Goal: Transaction & Acquisition: Purchase product/service

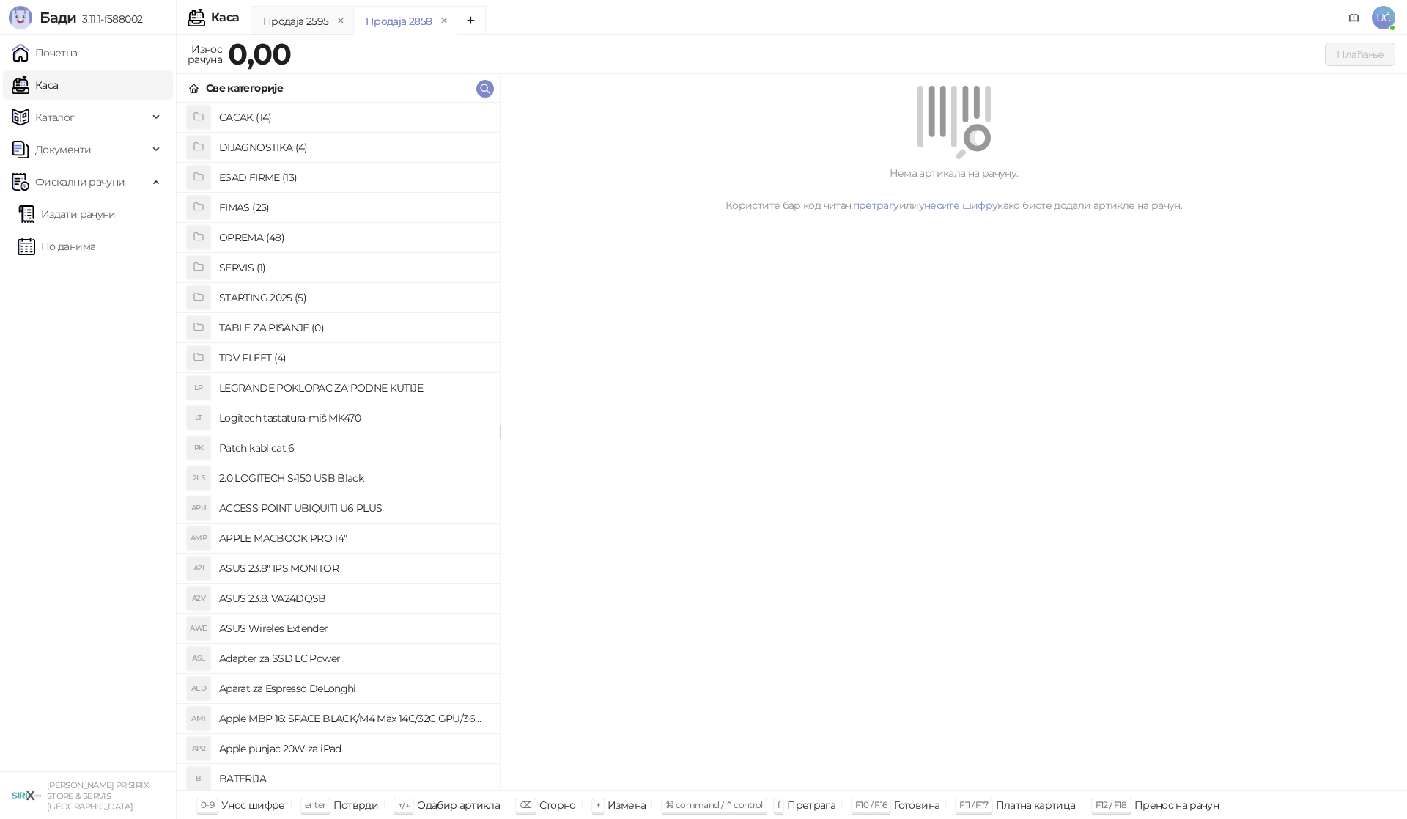
click at [273, 234] on h4 "OPREMA (48)" at bounding box center [353, 237] width 269 height 23
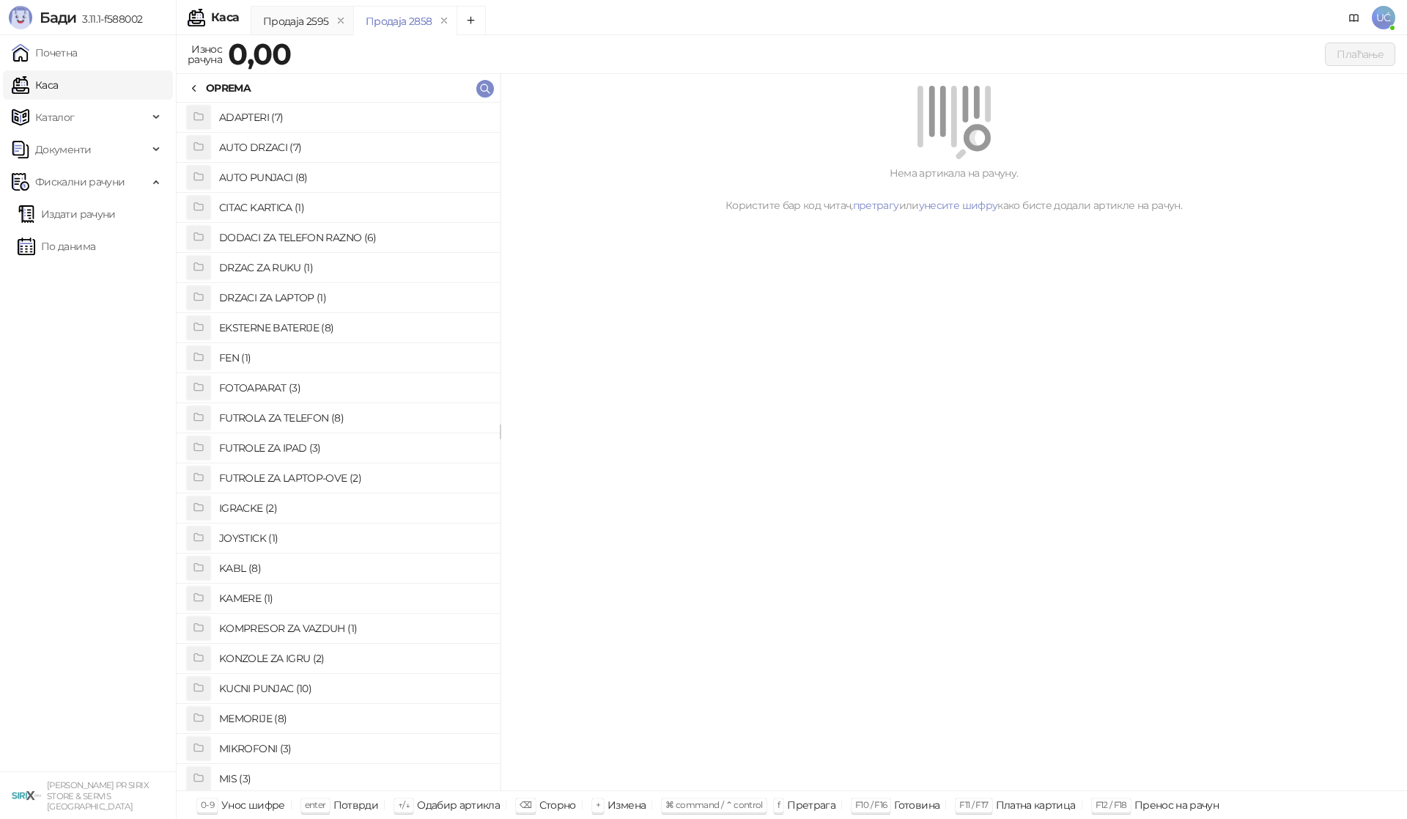
click at [245, 567] on h4 "KABL (8)" at bounding box center [353, 567] width 269 height 23
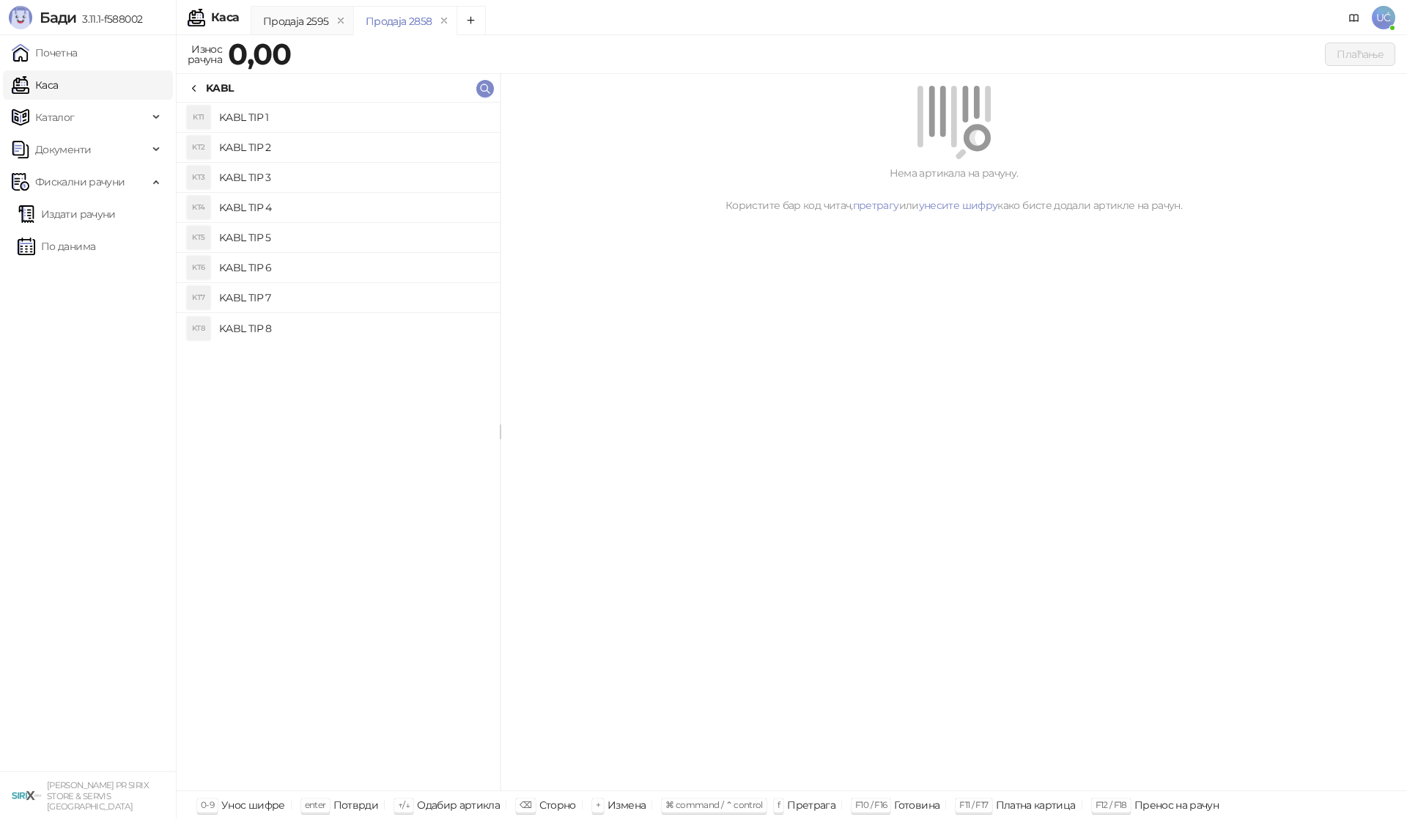
drag, startPoint x: 336, startPoint y: 153, endPoint x: 345, endPoint y: 152, distance: 8.8
click at [336, 152] on h4 "KABL TIP 2" at bounding box center [353, 147] width 269 height 23
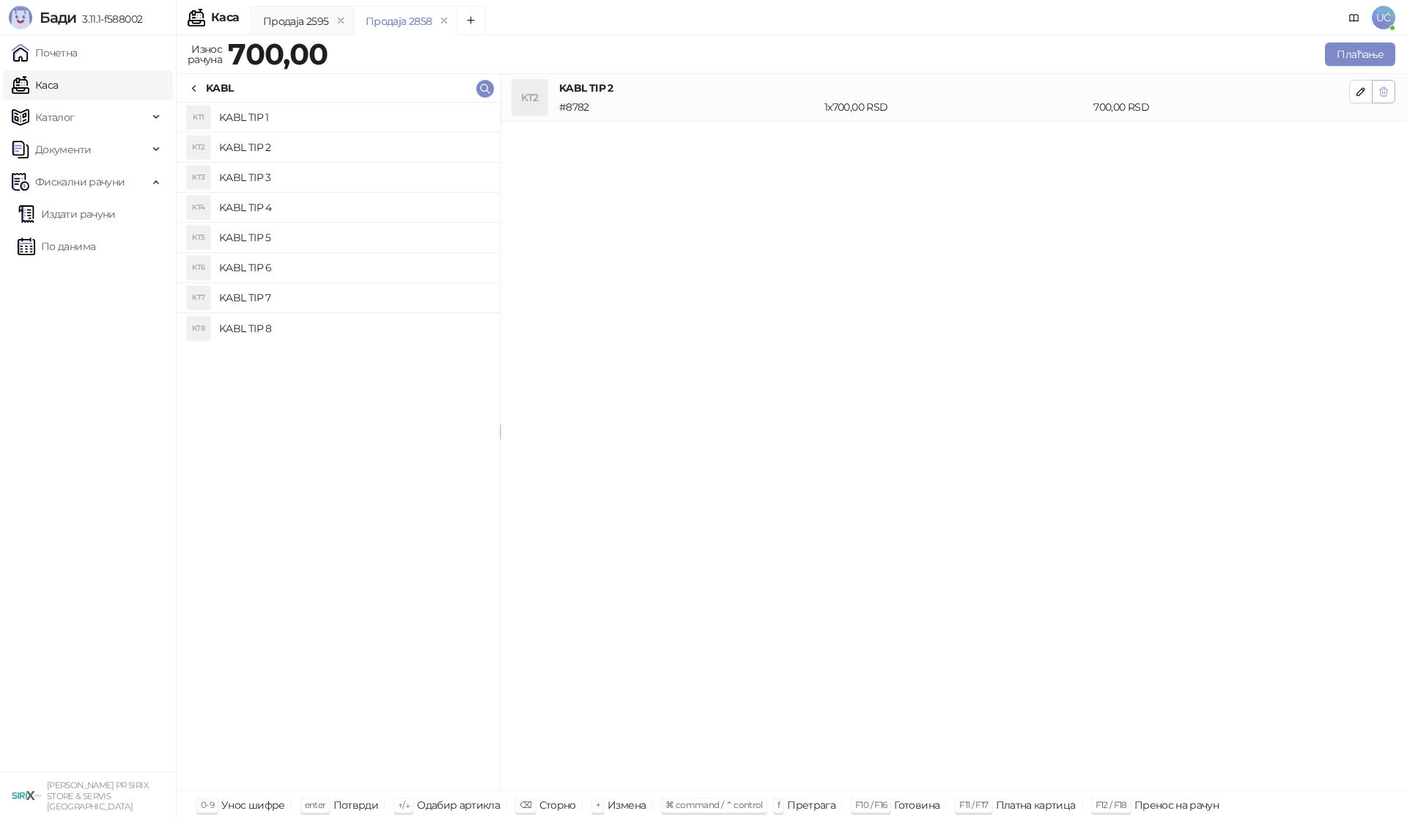
click at [1379, 92] on icon "button" at bounding box center [1384, 92] width 12 height 12
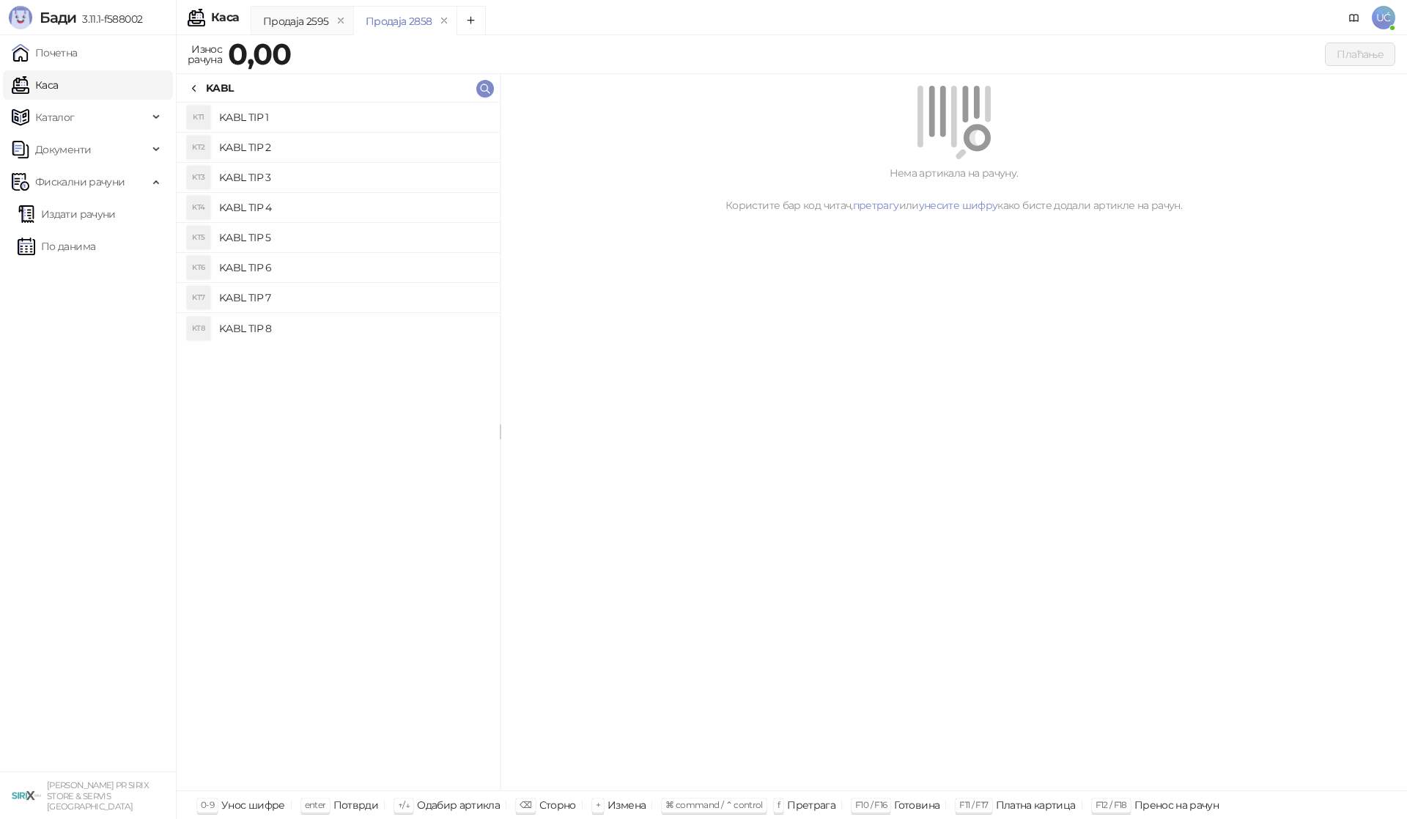
click at [374, 179] on h4 "KABL TIP 3" at bounding box center [353, 177] width 269 height 23
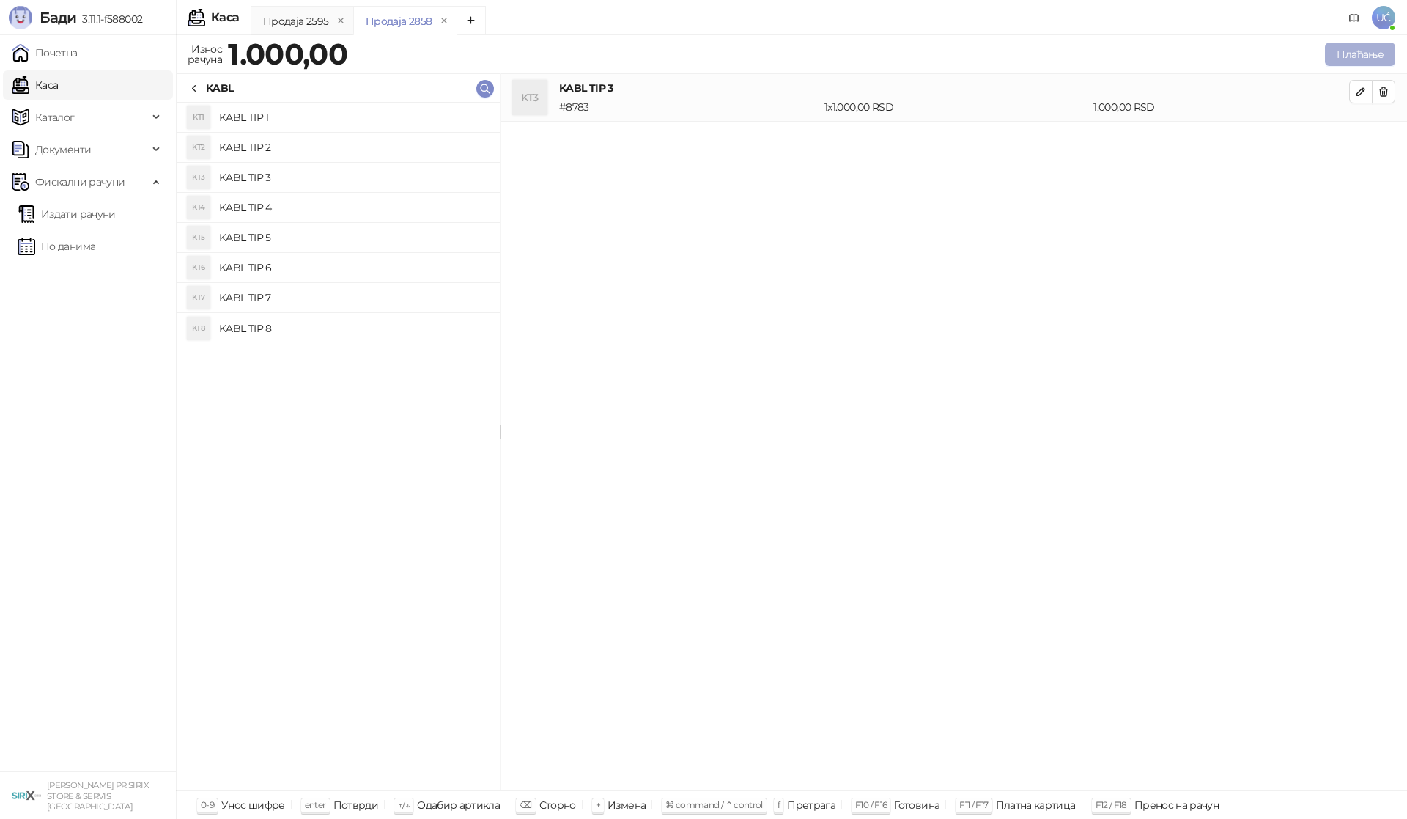
click at [1337, 51] on button "Плаћање" at bounding box center [1360, 54] width 70 height 23
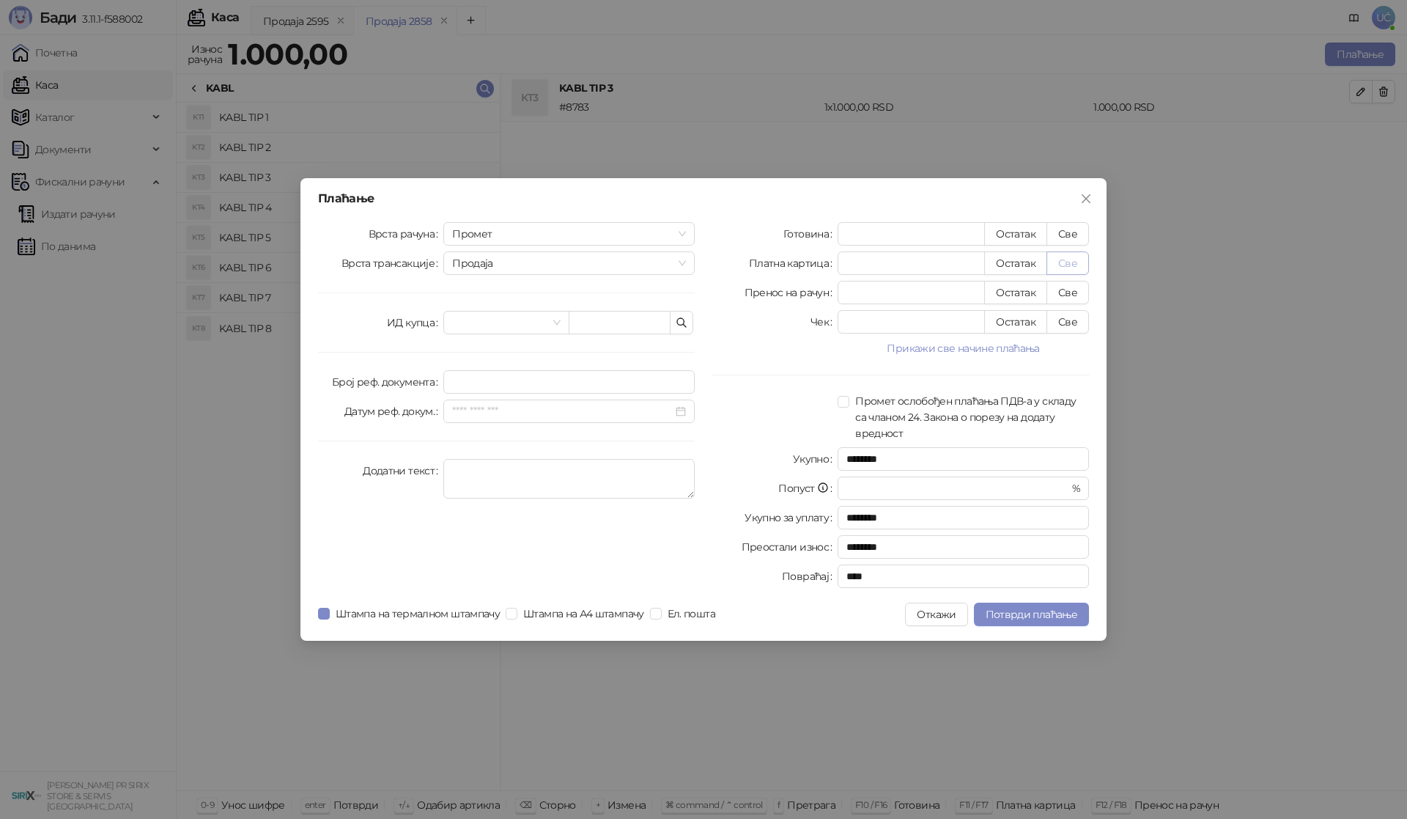
click at [1063, 262] on button "Све" at bounding box center [1068, 262] width 43 height 23
type input "****"
click at [1028, 616] on span "Потврди плаћање" at bounding box center [1032, 614] width 92 height 13
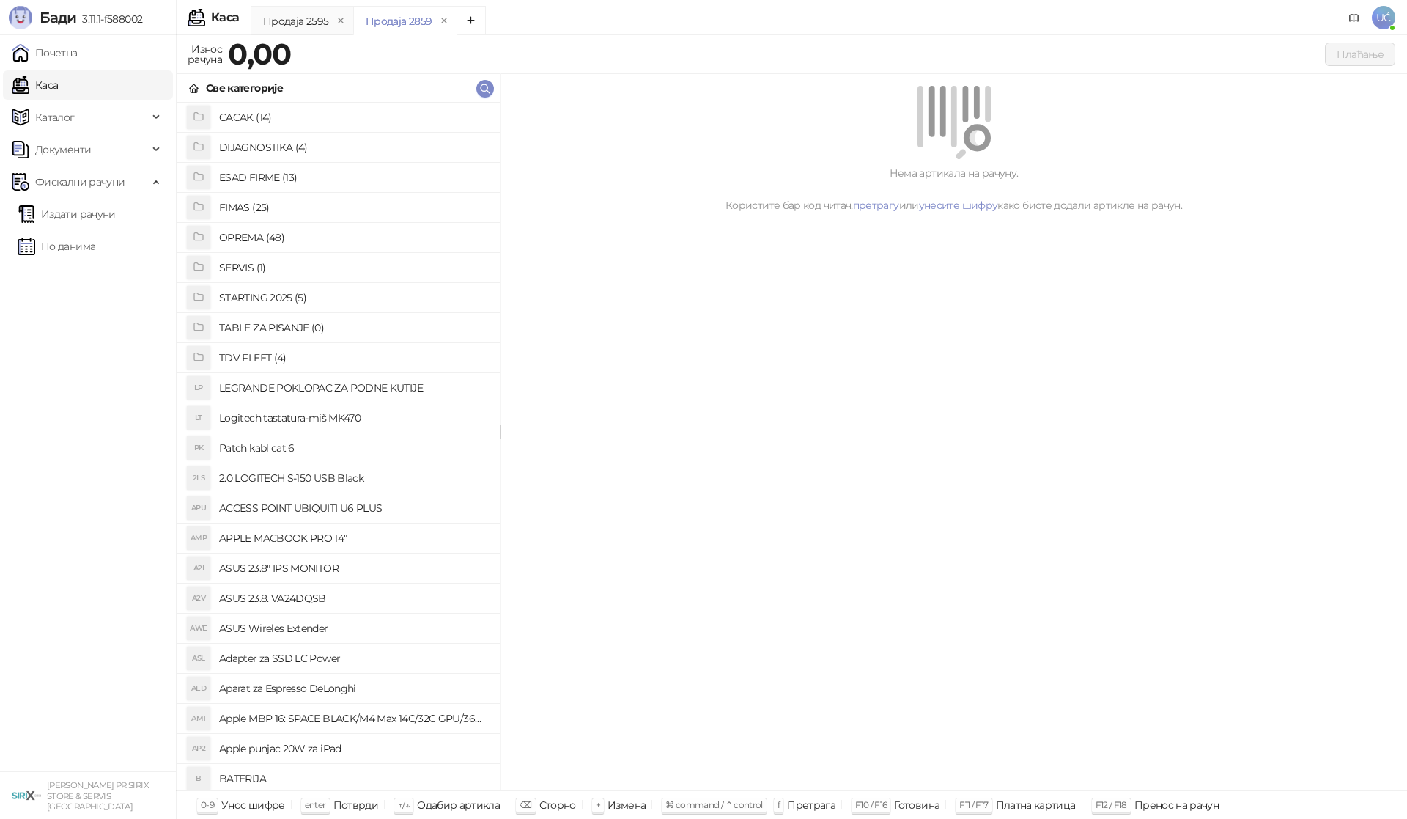
click at [271, 238] on h4 "OPREMA (48)" at bounding box center [353, 237] width 269 height 23
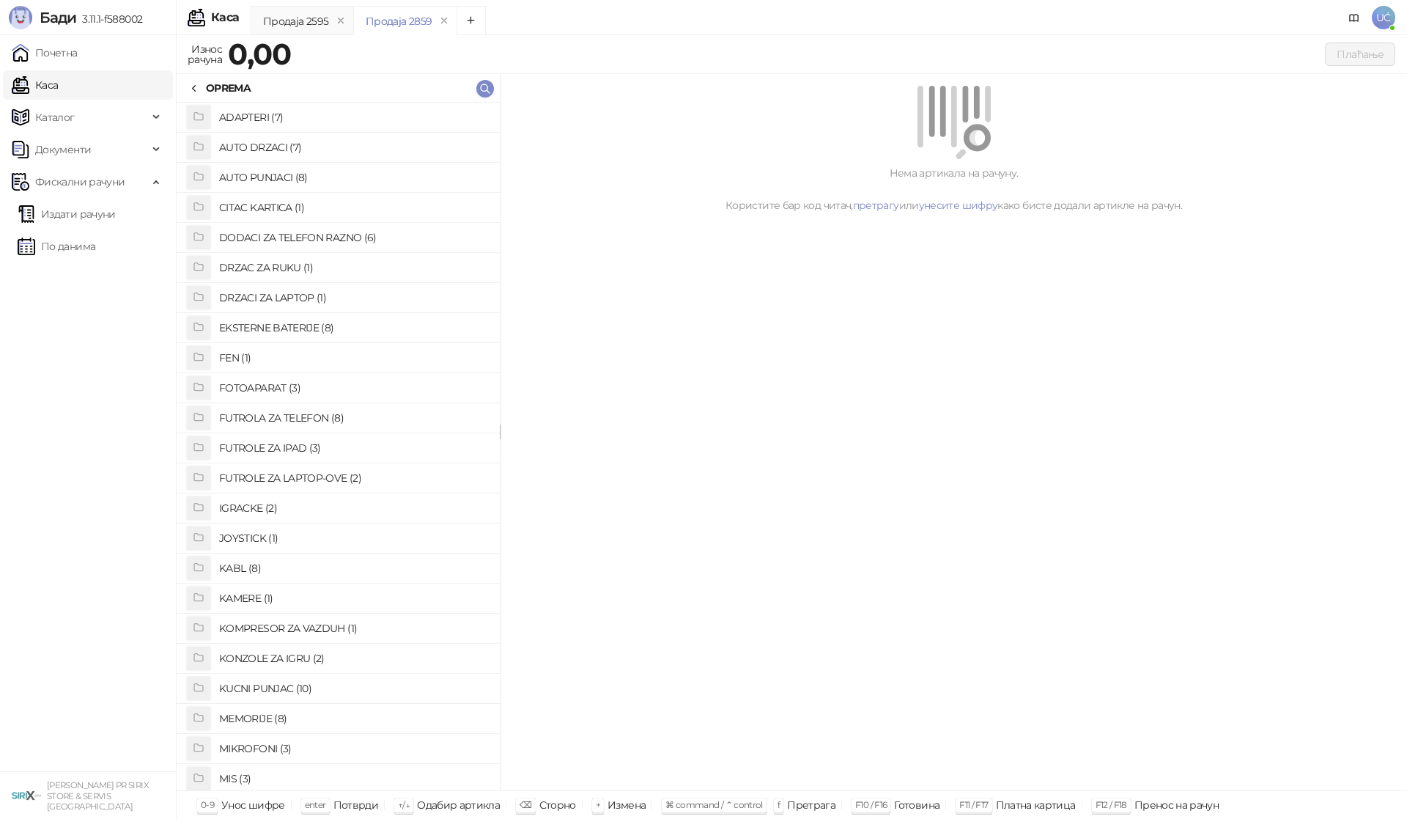
click at [267, 567] on h4 "KABL (8)" at bounding box center [353, 567] width 269 height 23
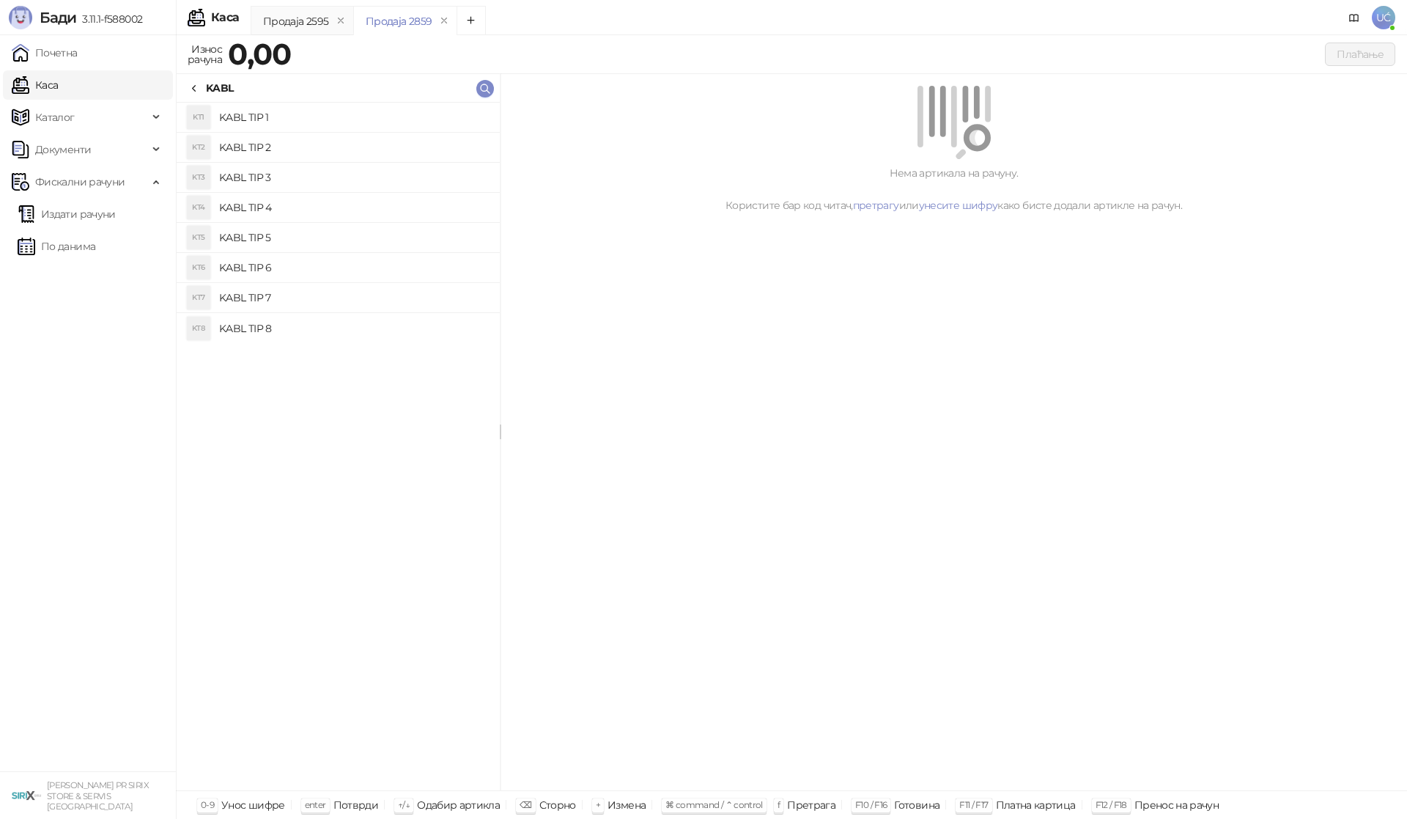
click at [347, 125] on h4 "KABL TIP 1" at bounding box center [353, 117] width 269 height 23
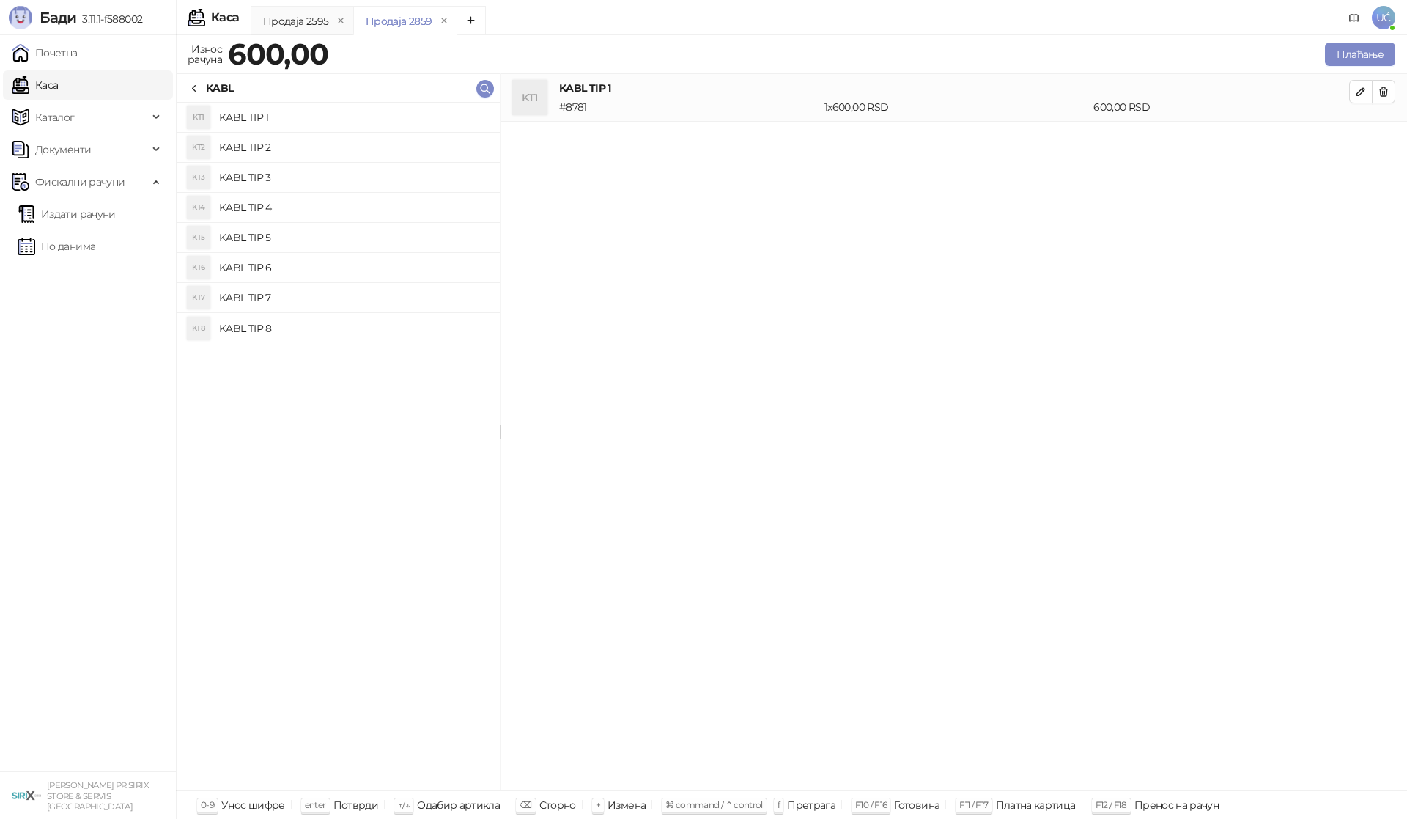
click at [193, 85] on icon at bounding box center [194, 89] width 12 height 12
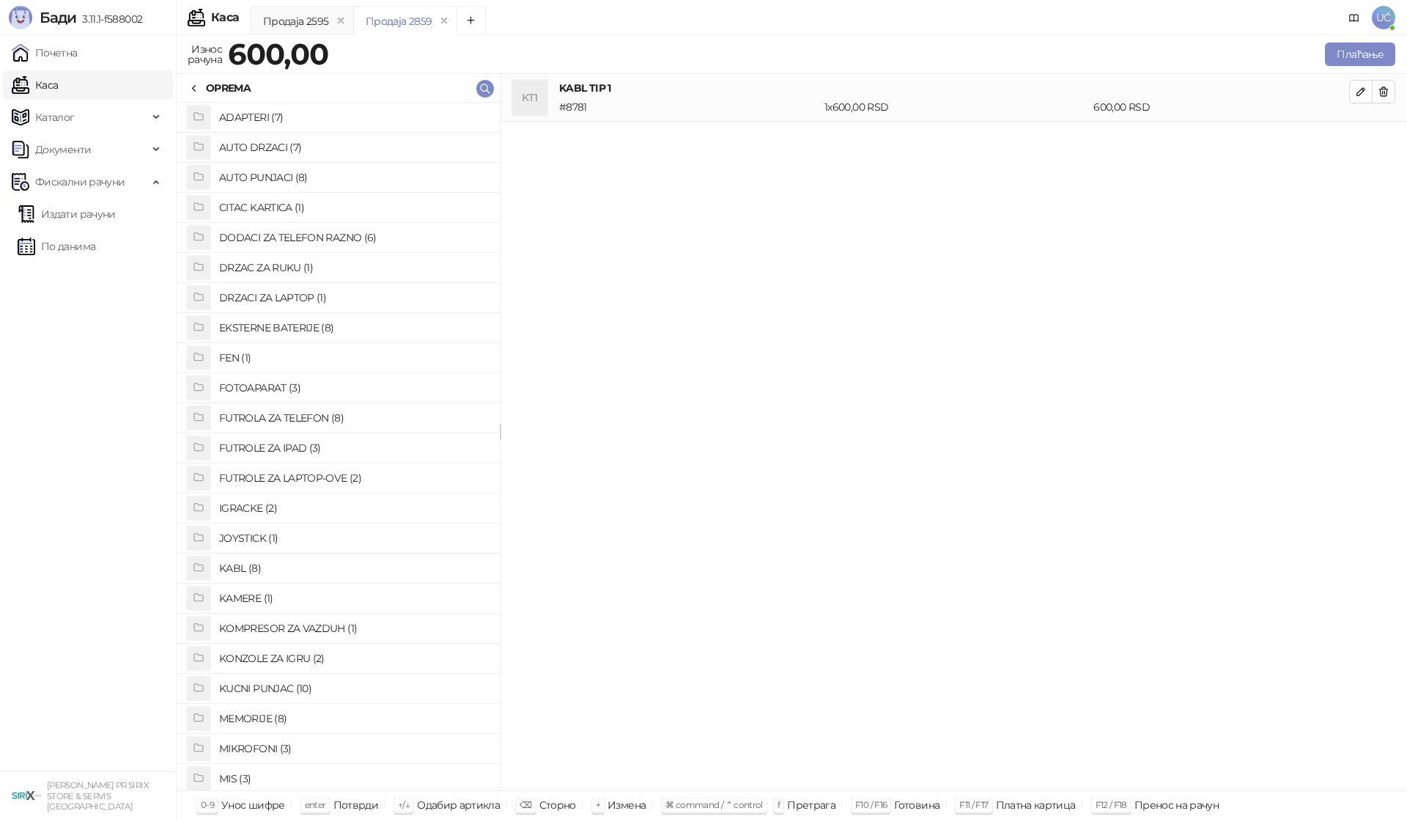
click at [273, 683] on h4 "KUCNI PUNJAC (10)" at bounding box center [353, 688] width 269 height 23
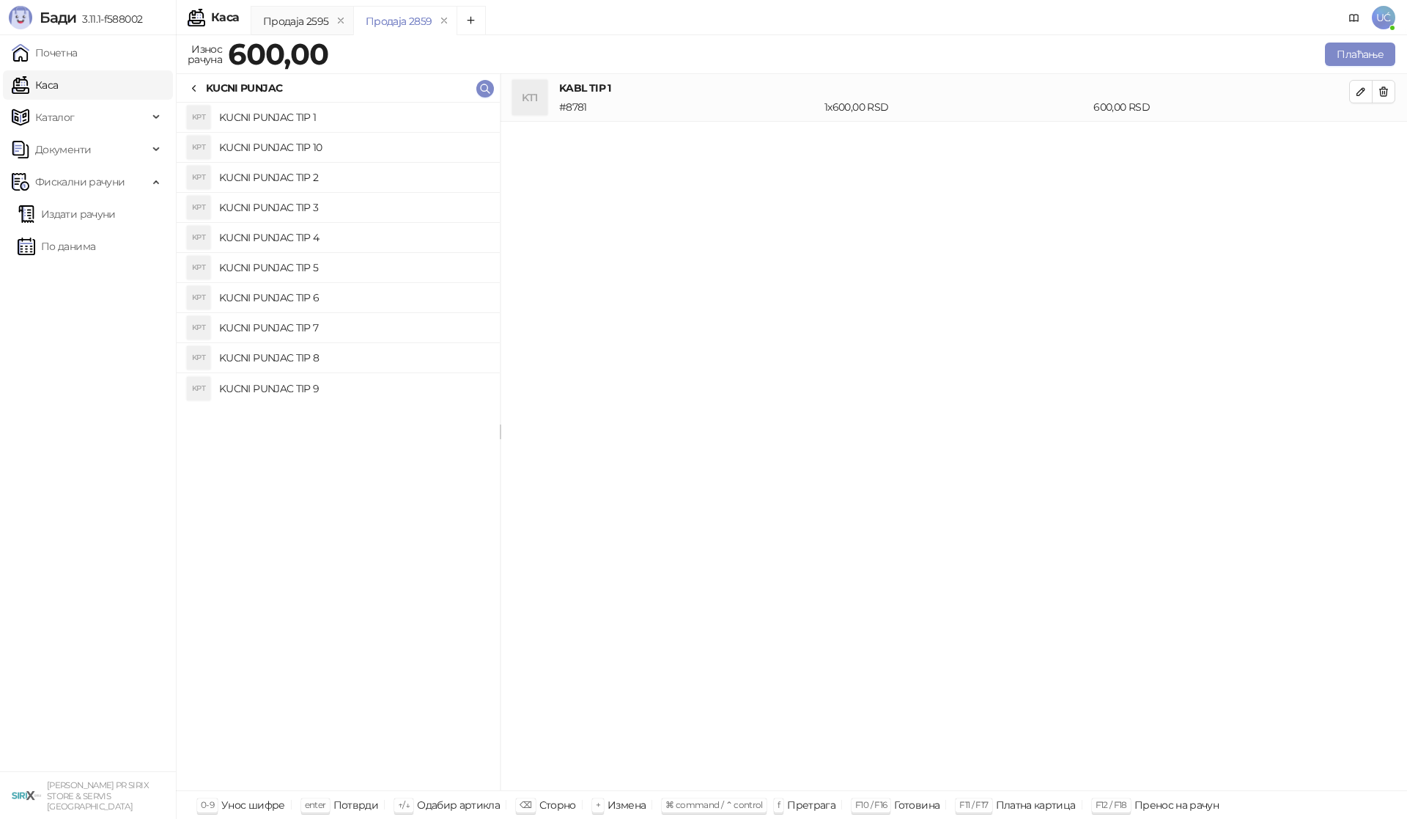
click at [303, 114] on h4 "KUCNI PUNJAC TIP 1" at bounding box center [353, 117] width 269 height 23
drag, startPoint x: 1379, startPoint y: 138, endPoint x: 1114, endPoint y: 160, distance: 265.5
click at [1376, 139] on button "button" at bounding box center [1383, 139] width 23 height 23
click at [410, 152] on h4 "KUCNI PUNJAC TIP 10" at bounding box center [353, 147] width 269 height 23
drag, startPoint x: 1388, startPoint y: 135, endPoint x: 1370, endPoint y: 142, distance: 19.7
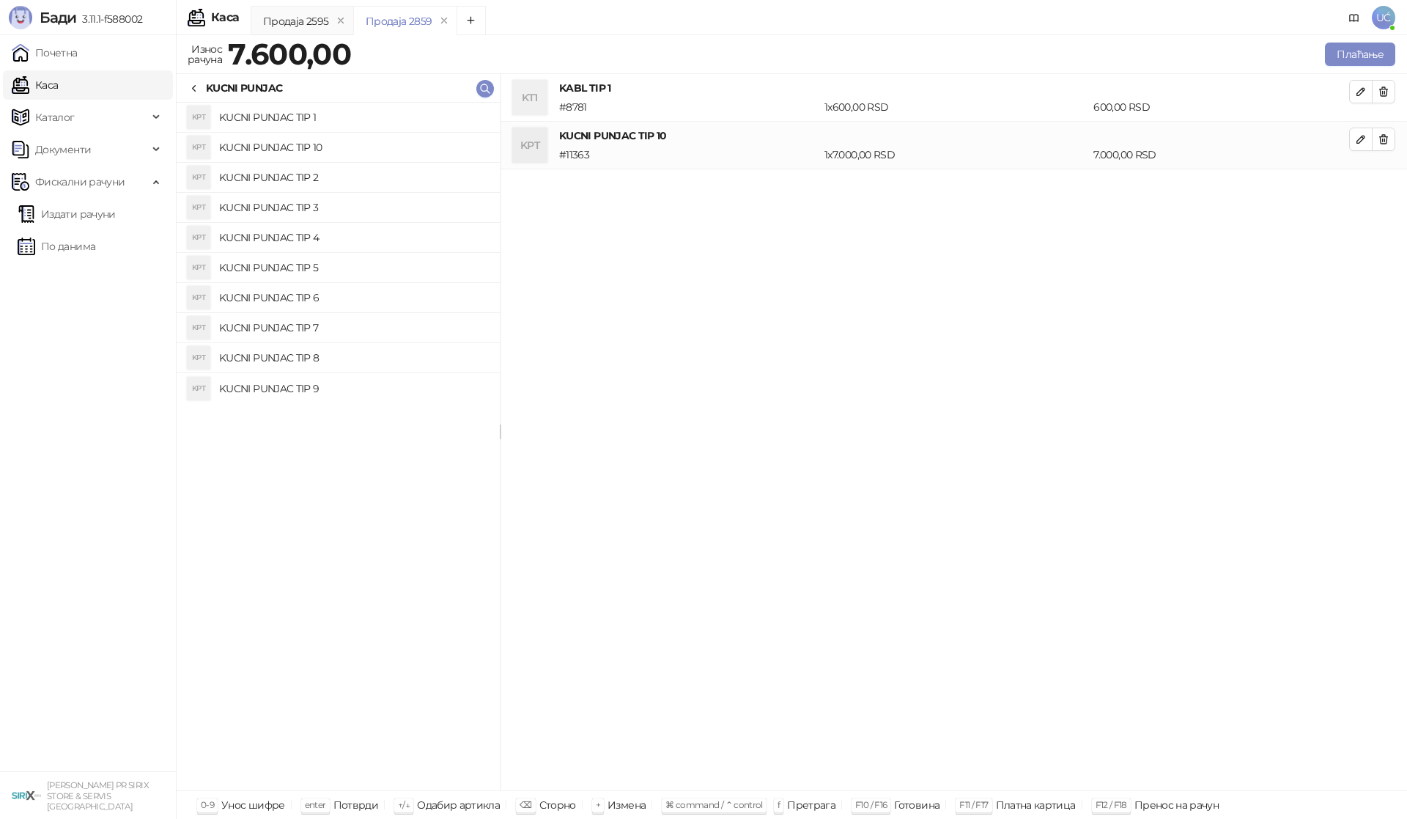
click at [1387, 136] on icon "button" at bounding box center [1384, 139] width 12 height 12
click at [327, 207] on h4 "KUCNI PUNJAC TIP 3" at bounding box center [353, 207] width 269 height 23
drag, startPoint x: 1385, startPoint y: 134, endPoint x: 1358, endPoint y: 143, distance: 27.8
click at [1383, 134] on icon "button" at bounding box center [1384, 139] width 12 height 12
drag, startPoint x: 314, startPoint y: 233, endPoint x: 451, endPoint y: 213, distance: 138.5
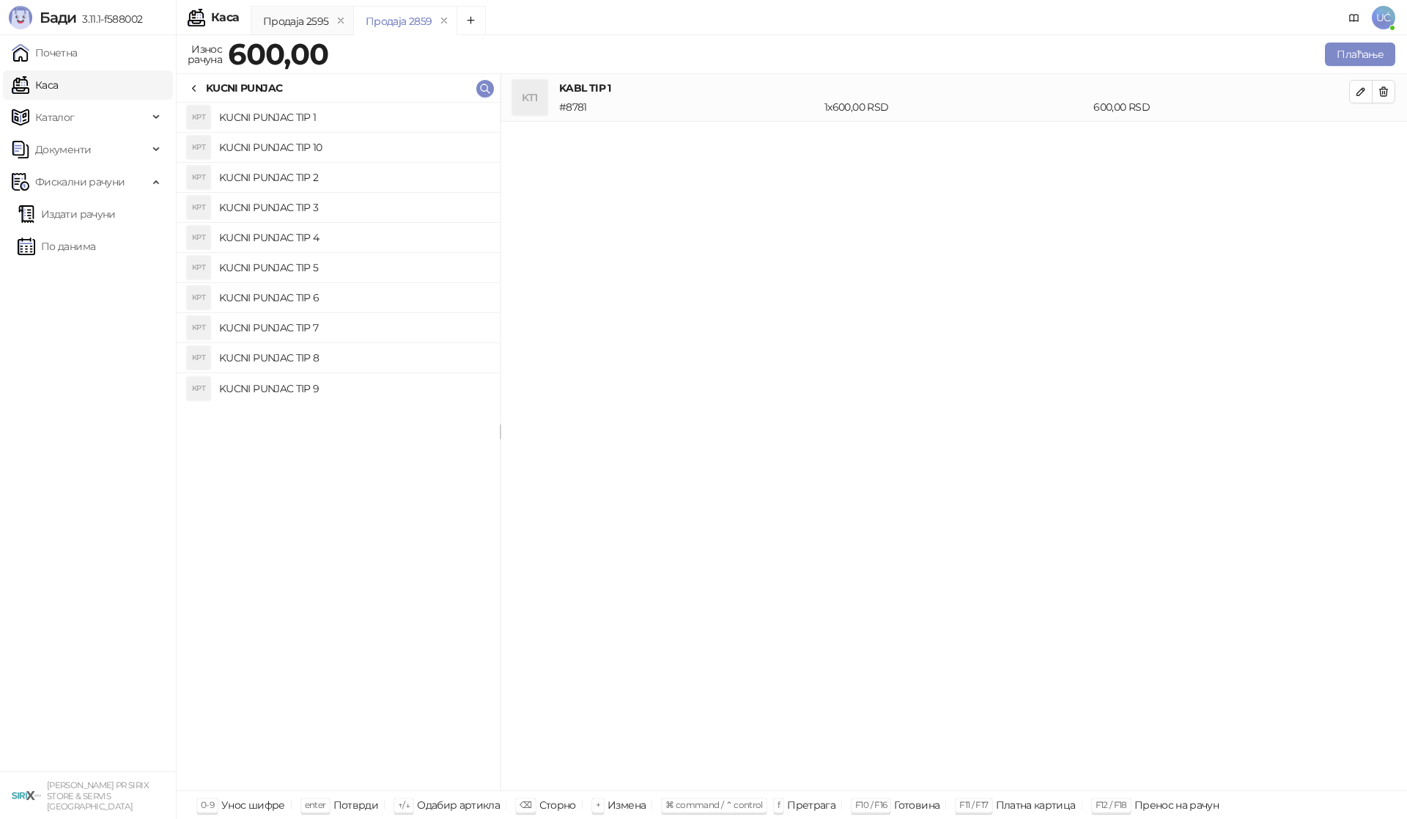
click at [316, 232] on h4 "KUCNI PUNJAC TIP 4" at bounding box center [353, 237] width 269 height 23
drag, startPoint x: 1391, startPoint y: 144, endPoint x: 1300, endPoint y: 169, distance: 94.9
click at [1385, 147] on button "button" at bounding box center [1383, 139] width 23 height 23
click at [325, 384] on h4 "KUCNI PUNJAC TIP 9" at bounding box center [353, 388] width 269 height 23
click at [1386, 139] on icon "button" at bounding box center [1384, 139] width 12 height 12
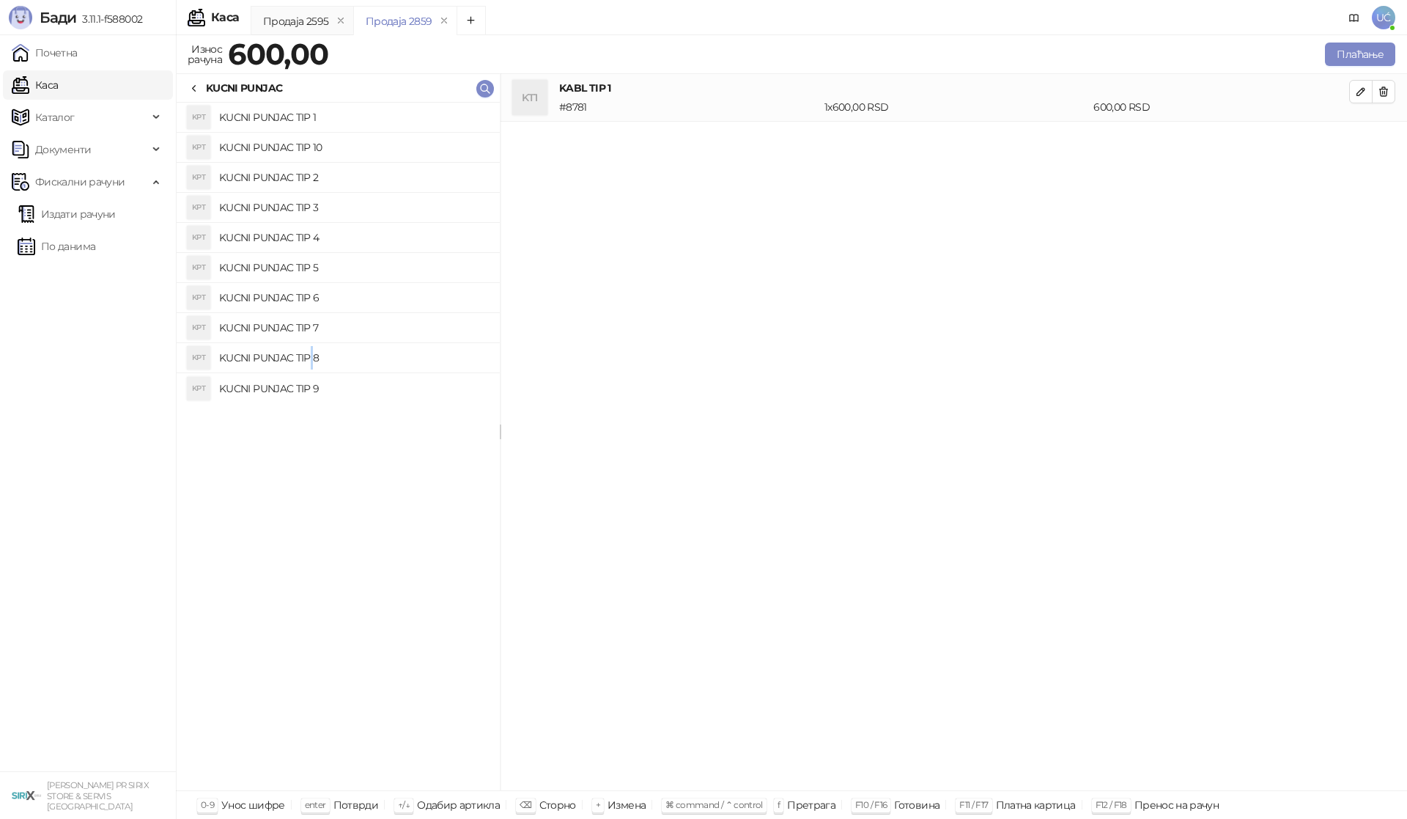
click at [312, 358] on h4 "KUCNI PUNJAC TIP 8" at bounding box center [353, 357] width 269 height 23
drag, startPoint x: 1387, startPoint y: 136, endPoint x: 752, endPoint y: 260, distance: 646.7
click at [1385, 137] on icon "button" at bounding box center [1384, 139] width 8 height 9
click at [315, 321] on h4 "KUCNI PUNJAC TIP 7" at bounding box center [353, 327] width 269 height 23
click at [1360, 51] on button "Плаћање" at bounding box center [1360, 54] width 70 height 23
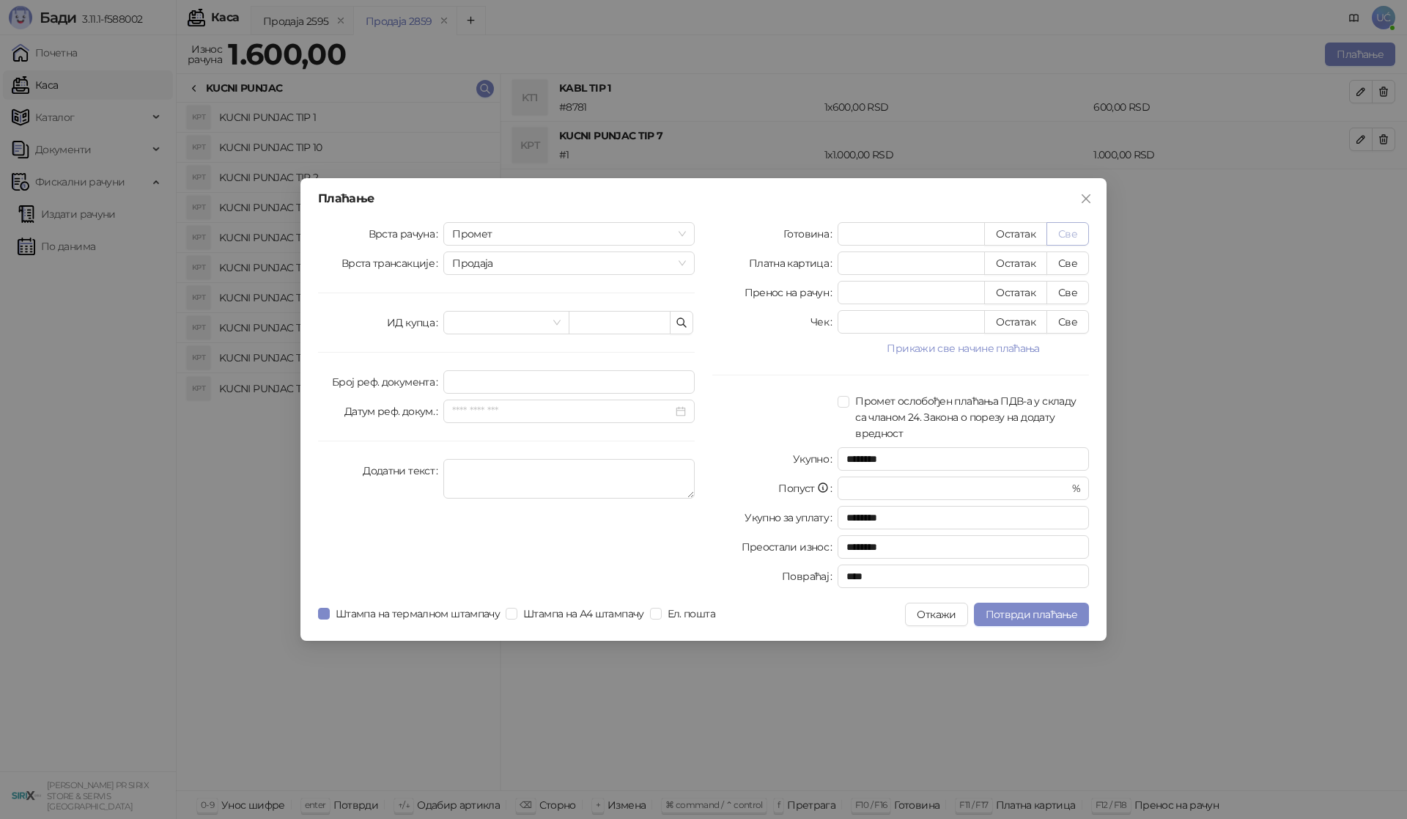
click at [1079, 232] on button "Све" at bounding box center [1068, 233] width 43 height 23
type input "****"
click at [1042, 608] on span "Потврди плаћање" at bounding box center [1032, 614] width 92 height 13
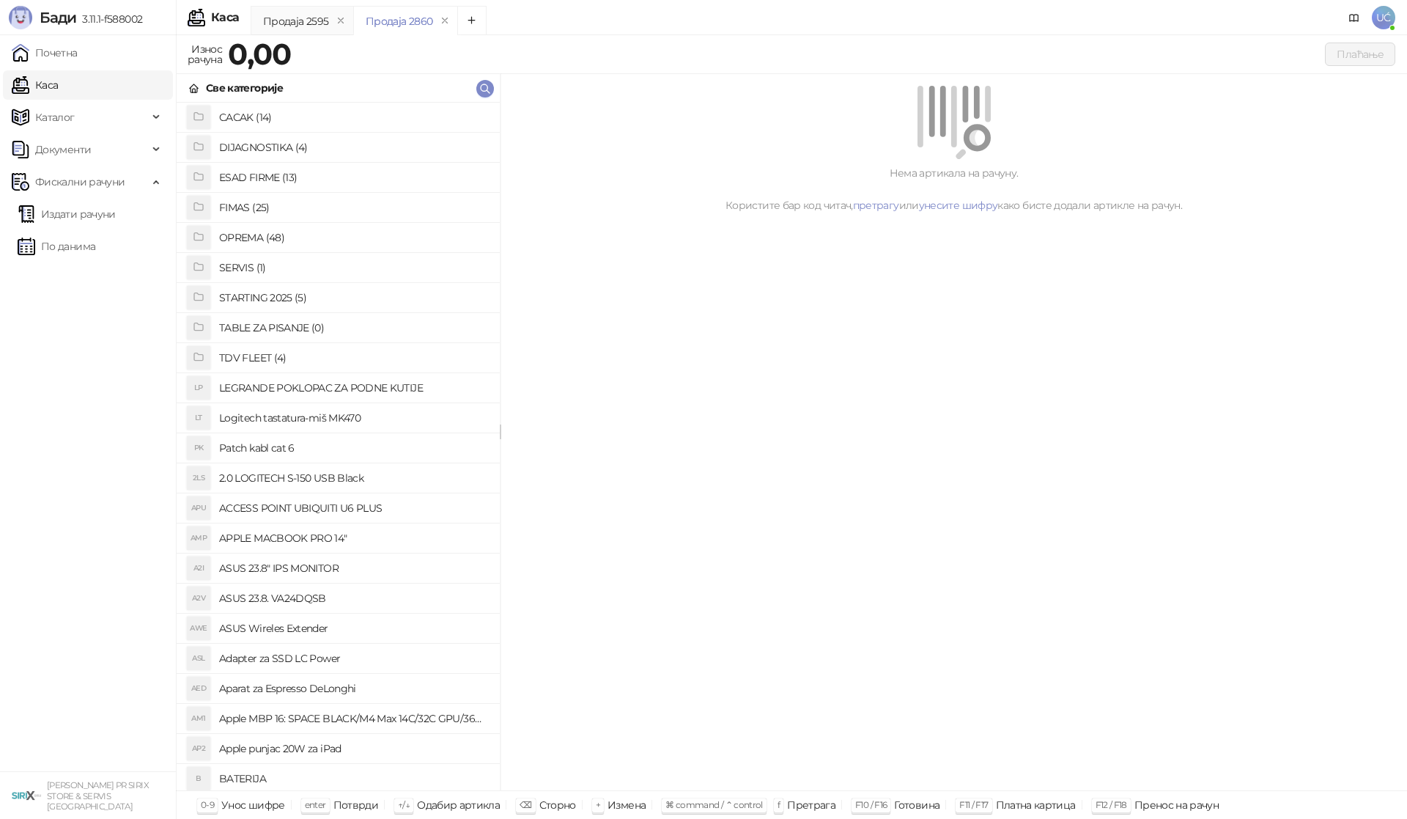
click at [254, 235] on h4 "OPREMA (48)" at bounding box center [353, 237] width 269 height 23
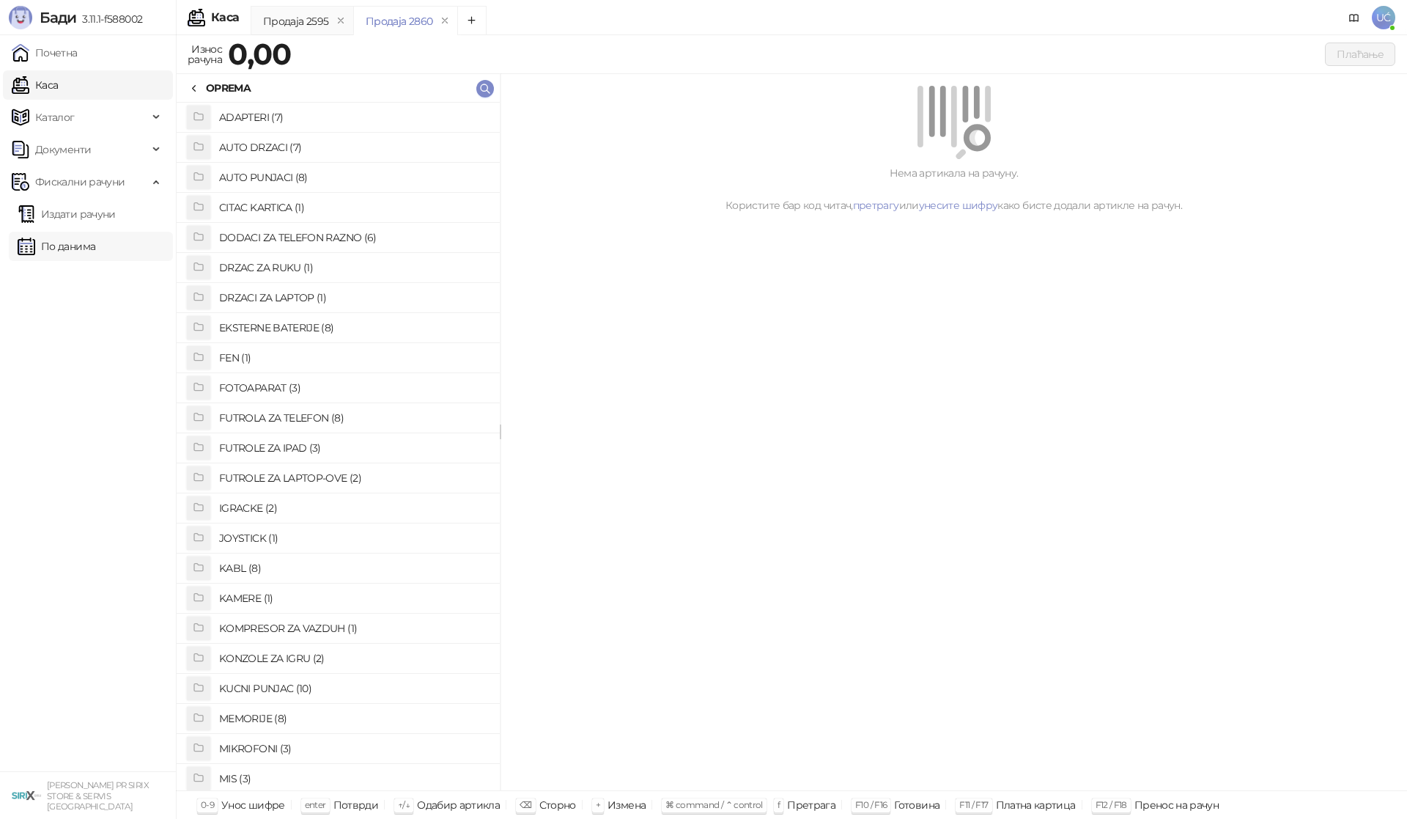
click at [84, 251] on link "По данима" at bounding box center [57, 246] width 78 height 29
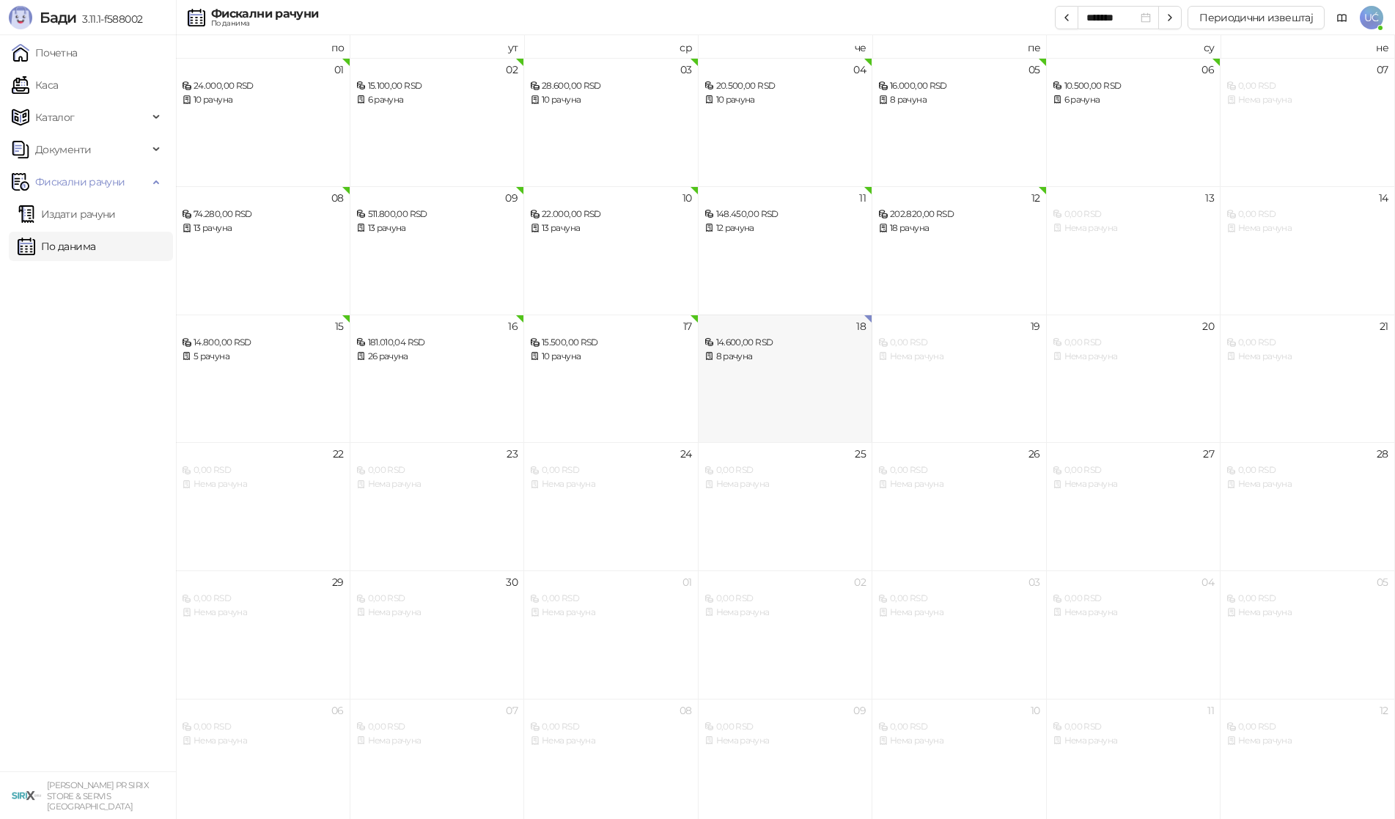
click at [818, 391] on div "18 14.600,00 RSD 8 рачуна" at bounding box center [785, 378] width 174 height 128
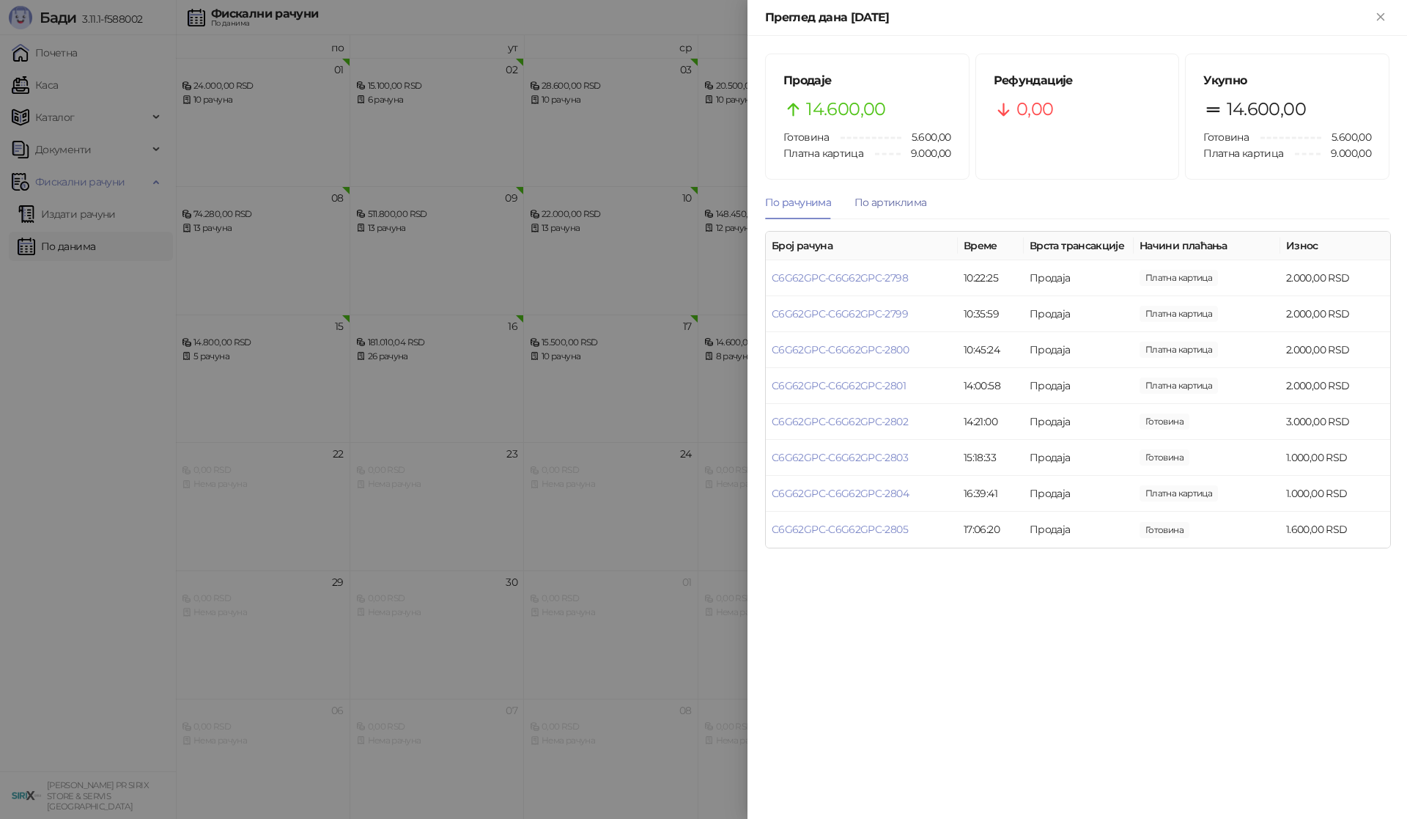
click at [895, 202] on div "По артиклима" at bounding box center [891, 202] width 72 height 16
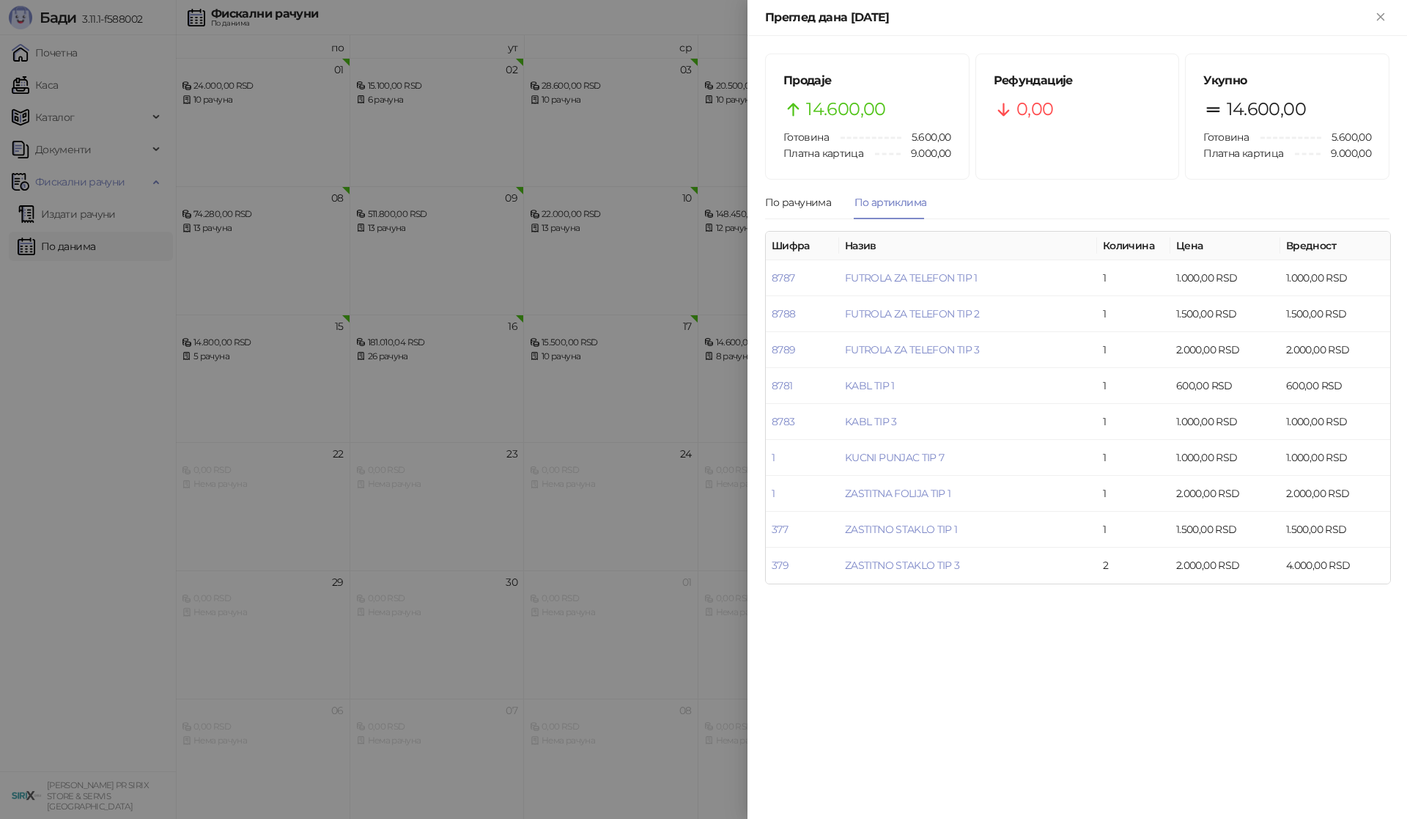
click at [108, 444] on div at bounding box center [703, 409] width 1407 height 819
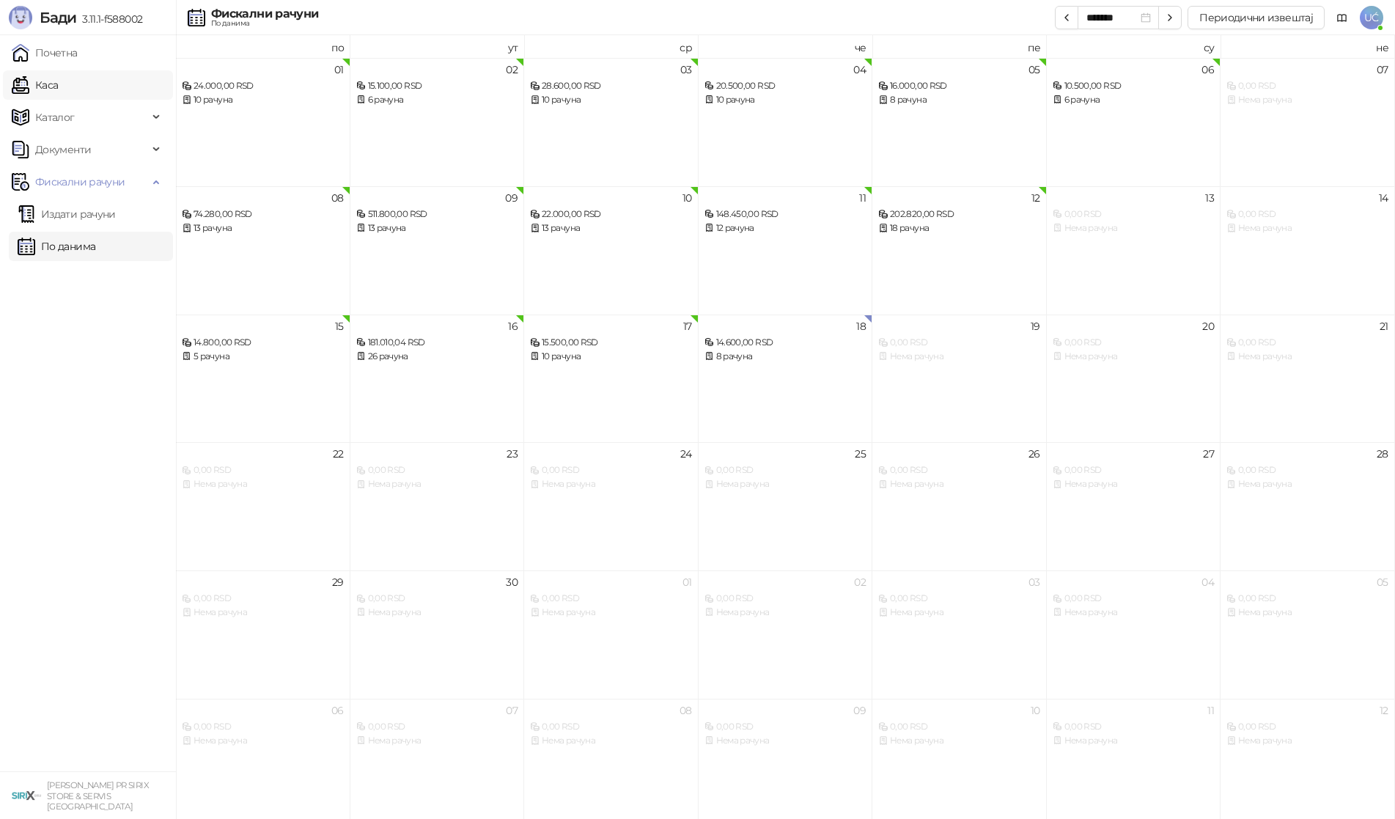
click at [58, 89] on link "Каса" at bounding box center [35, 84] width 46 height 29
